Goal: Information Seeking & Learning: Learn about a topic

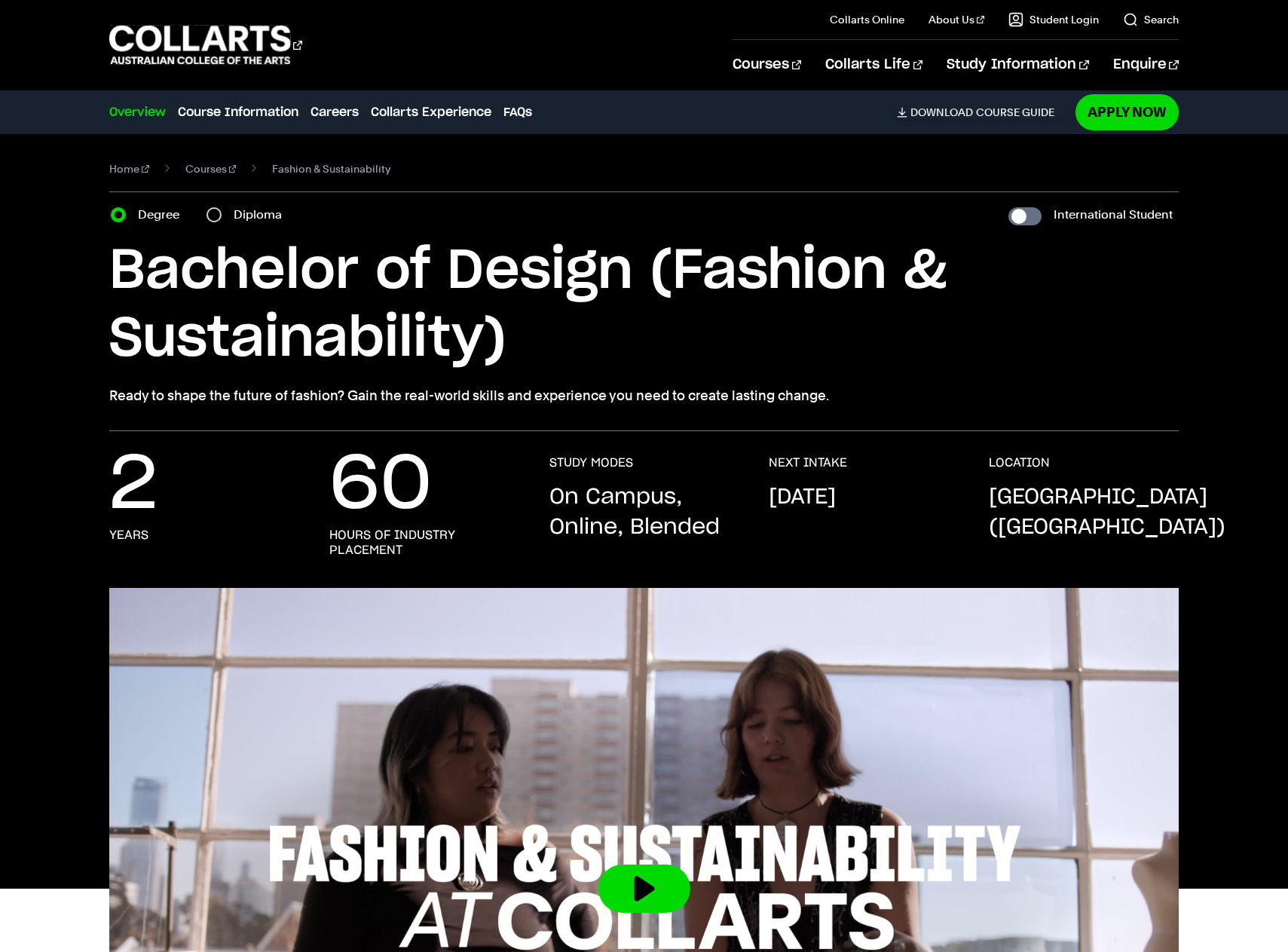
click at [1116, 215] on label "International Student" at bounding box center [1113, 215] width 119 height 22
click at [1042, 215] on input "International Student" at bounding box center [1024, 216] width 33 height 18
checkbox input "true"
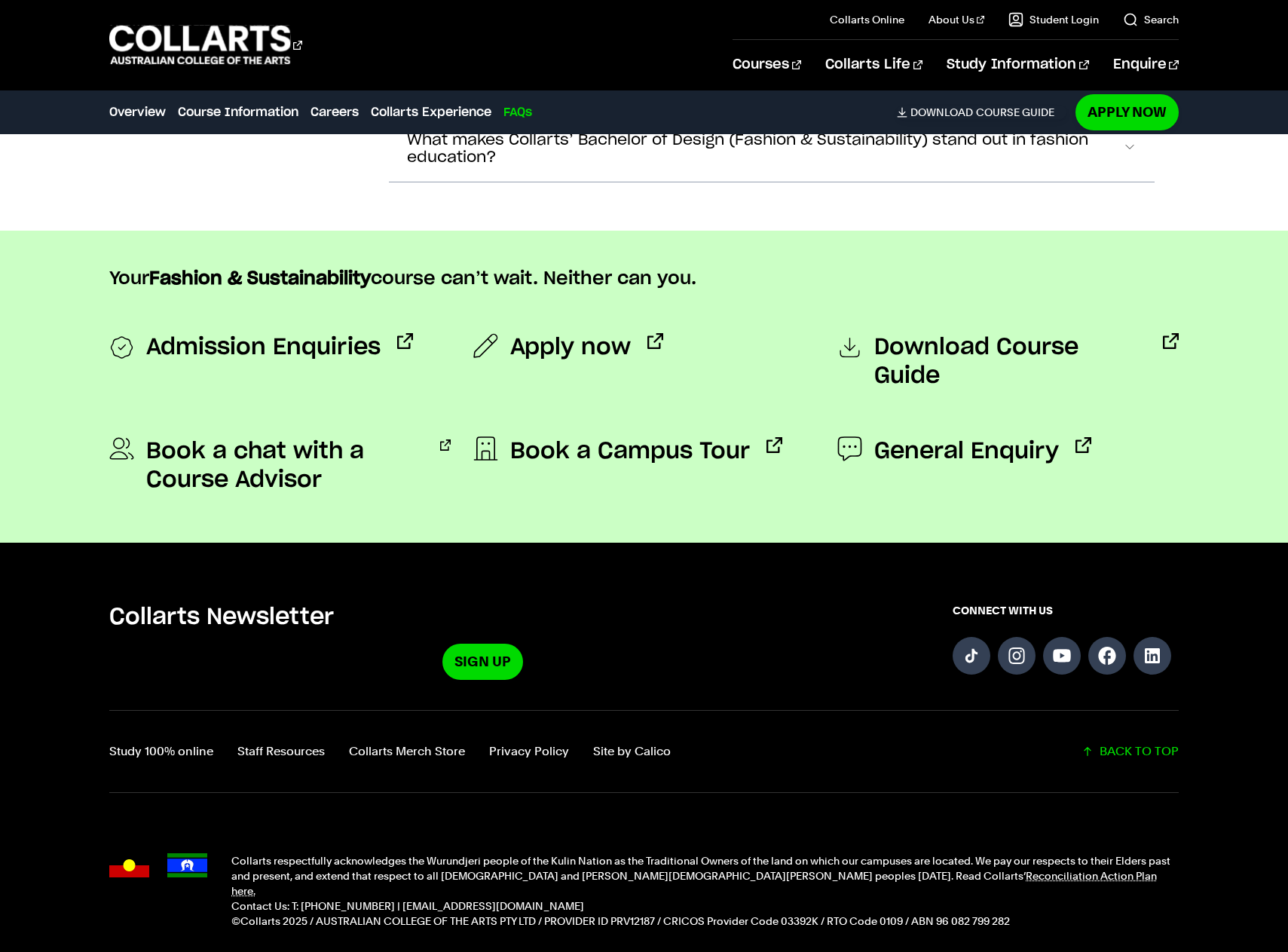
scroll to position [5687, 0]
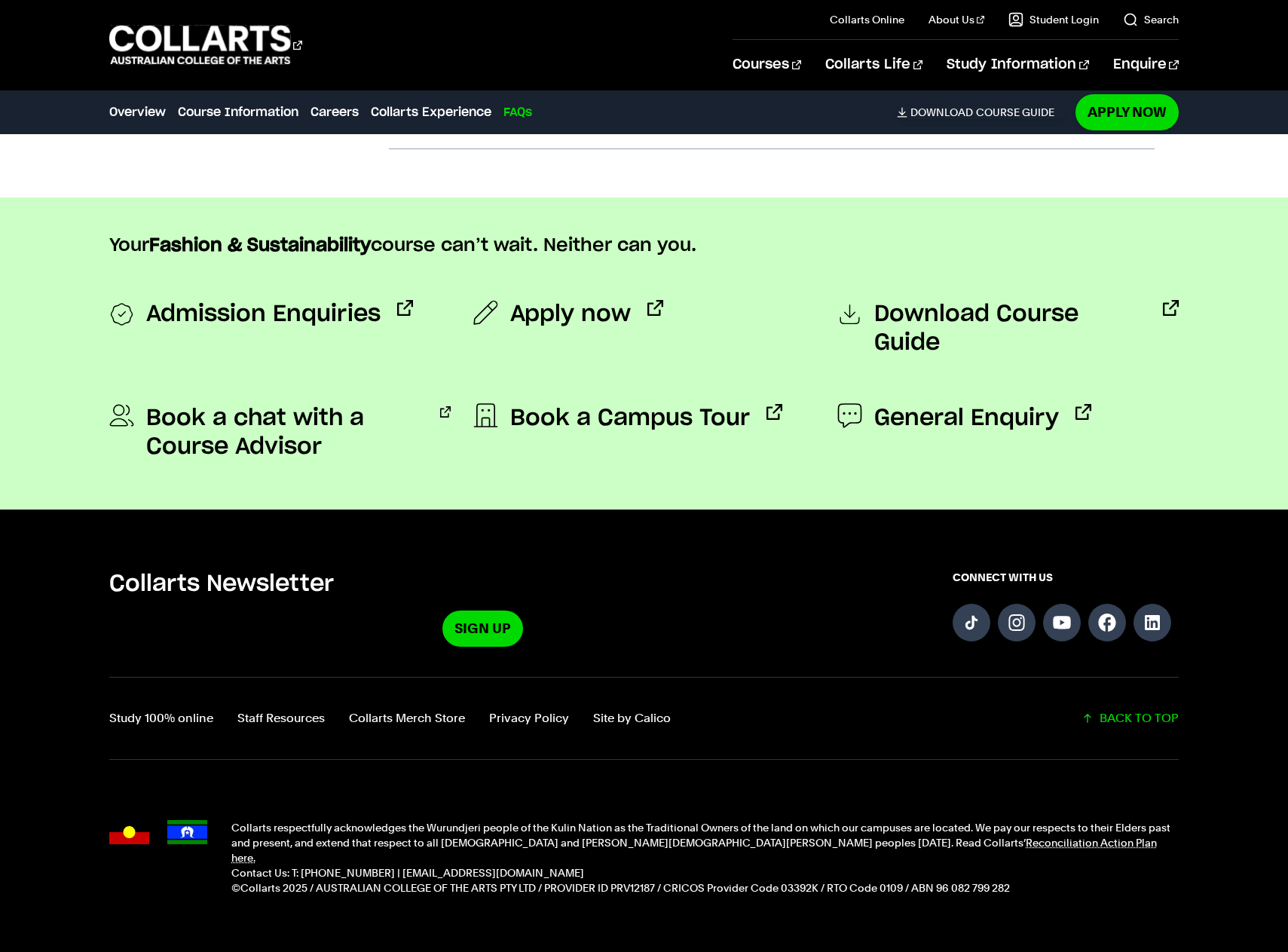
click at [798, 881] on p "©Collarts 2025 / AUSTRALIAN COLLEGE OF THE ARTS PTY LTD / PROVIDER ID PRV12187 …" at bounding box center [704, 888] width 947 height 15
copy p "03392K"
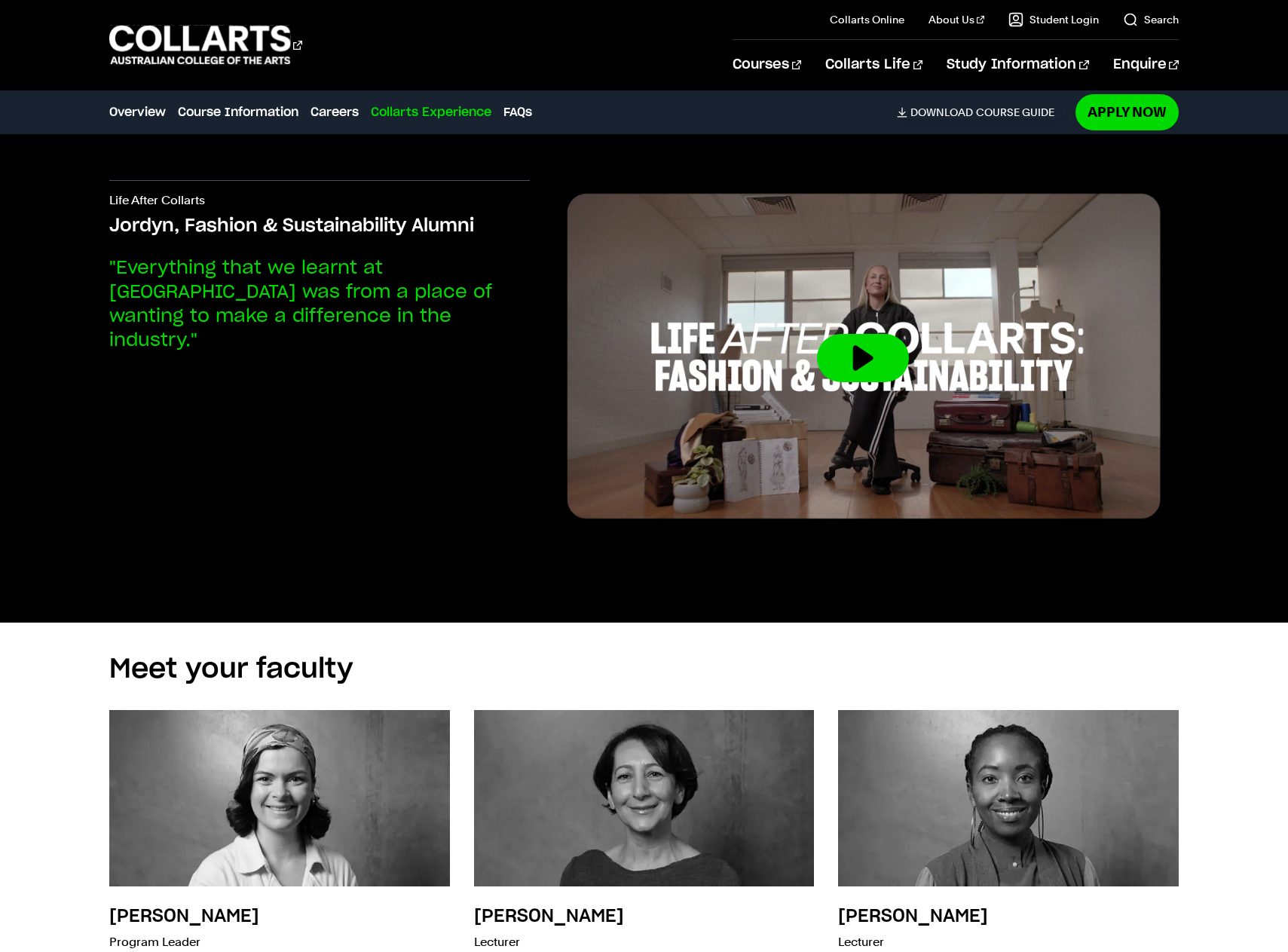
scroll to position [4103, 0]
